Goal: Find specific fact: Find specific fact

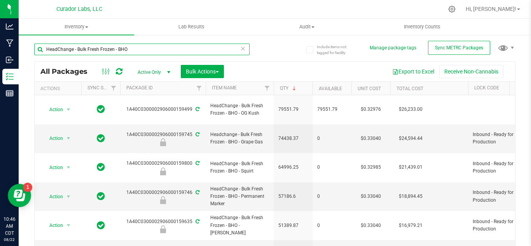
click at [127, 52] on input "HeadChange - Bulk Fresh Frozen - BHO" at bounding box center [141, 50] width 215 height 12
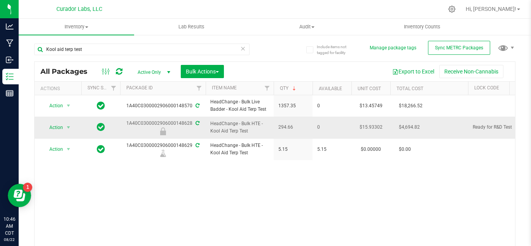
drag, startPoint x: 250, startPoint y: 129, endPoint x: 206, endPoint y: 131, distance: 43.6
click at [206, 131] on td "HeadChange - Bulk HTE - Kool Aid Terp Test" at bounding box center [240, 128] width 68 height 22
copy span "HeadChange - Bulk HTE - Kool Aid Terp Test"
click at [281, 125] on span "294.66" at bounding box center [293, 127] width 30 height 7
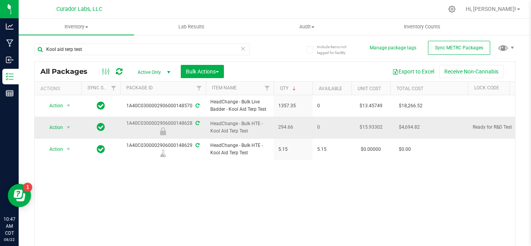
copy span "294.66"
click at [170, 121] on div "1A40C0300002906000148628" at bounding box center [163, 127] width 88 height 15
copy div "1A40C0300002906000148628"
click at [125, 44] on input "Kool aid terp test" at bounding box center [141, 50] width 215 height 12
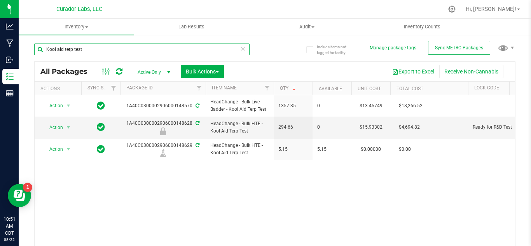
click at [125, 44] on input "Kool aid terp test" at bounding box center [141, 50] width 215 height 12
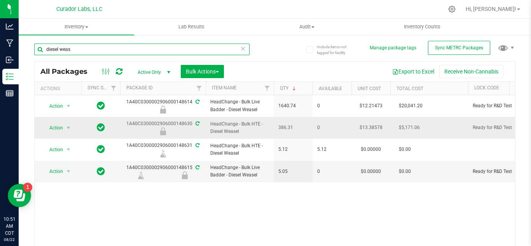
type input "diesel weas"
drag, startPoint x: 242, startPoint y: 131, endPoint x: 207, endPoint y: 127, distance: 34.7
click at [207, 127] on td "HeadChange - Bulk HTE - Diesel Weasel" at bounding box center [240, 128] width 68 height 22
copy span "HeadChange - Bulk HTE - Diesel Weasel"
click at [177, 122] on div "1A40C0300002906000148630" at bounding box center [163, 127] width 88 height 15
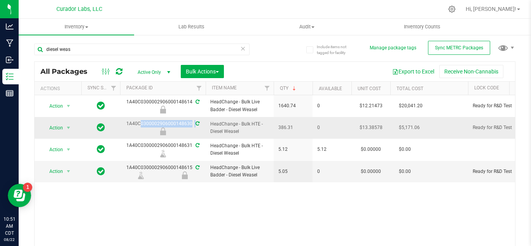
click at [177, 122] on div "1A40C0300002906000148630" at bounding box center [163, 127] width 88 height 15
copy div "1A40C0300002906000148630"
click at [281, 126] on span "386.31" at bounding box center [293, 127] width 30 height 7
copy span "386.31"
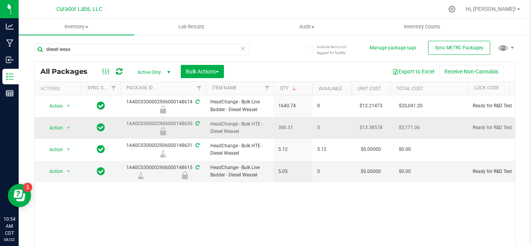
click at [281, 126] on span "386.31" at bounding box center [293, 127] width 30 height 7
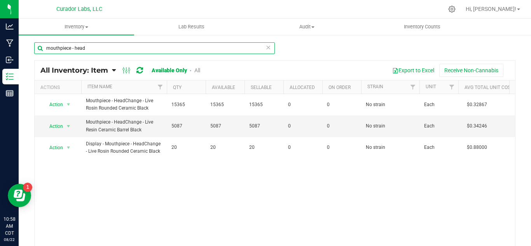
click at [88, 44] on input "mouthpiece - head" at bounding box center [154, 48] width 241 height 12
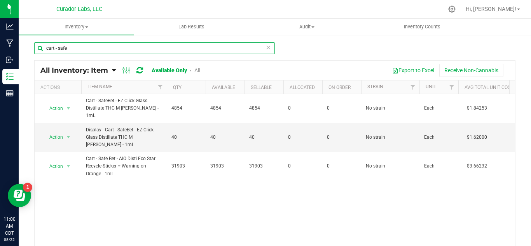
type input "cart - safe"
